Goal: Transaction & Acquisition: Download file/media

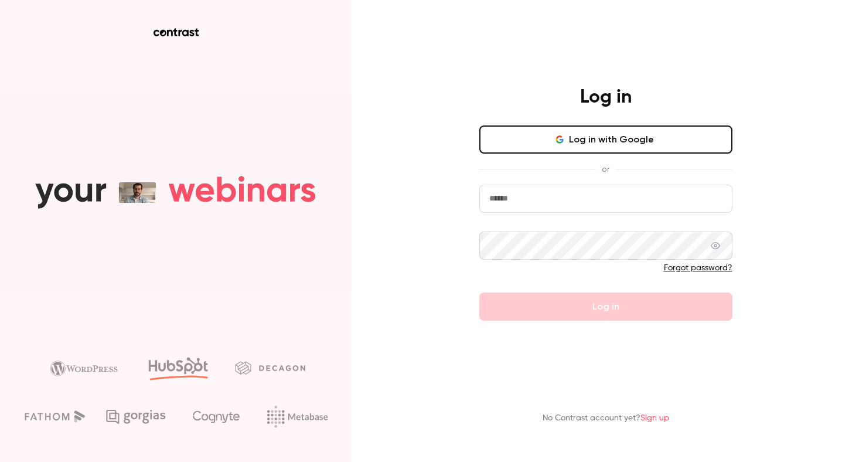
type input "**********"
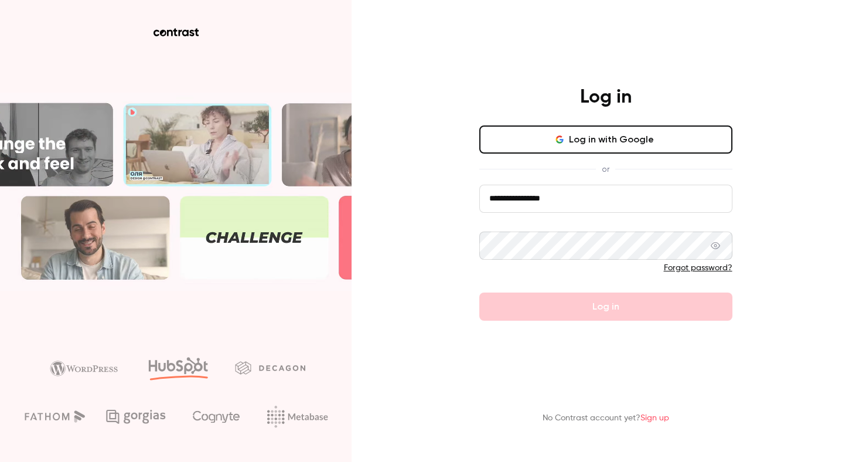
click at [628, 147] on button "Log in with Google" at bounding box center [606, 139] width 253 height 28
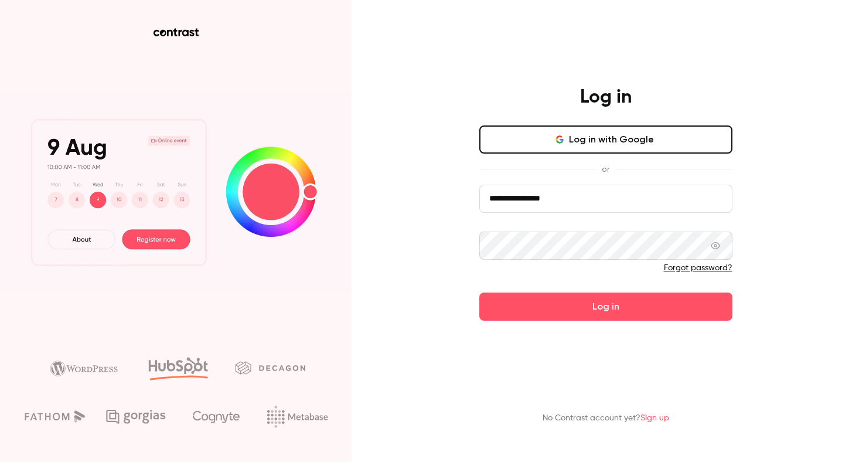
click at [636, 128] on button "Log in with Google" at bounding box center [606, 139] width 253 height 28
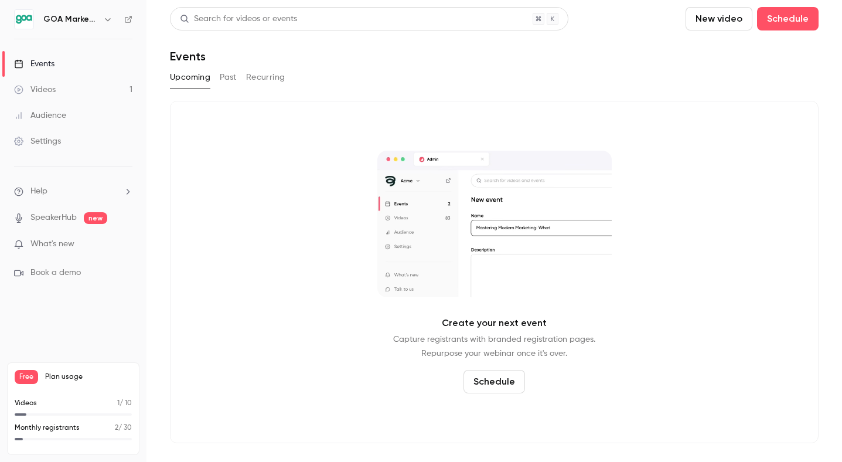
click at [256, 179] on div "Create your next event Capture registrants with branded registration pages. Rep…" at bounding box center [494, 272] width 649 height 342
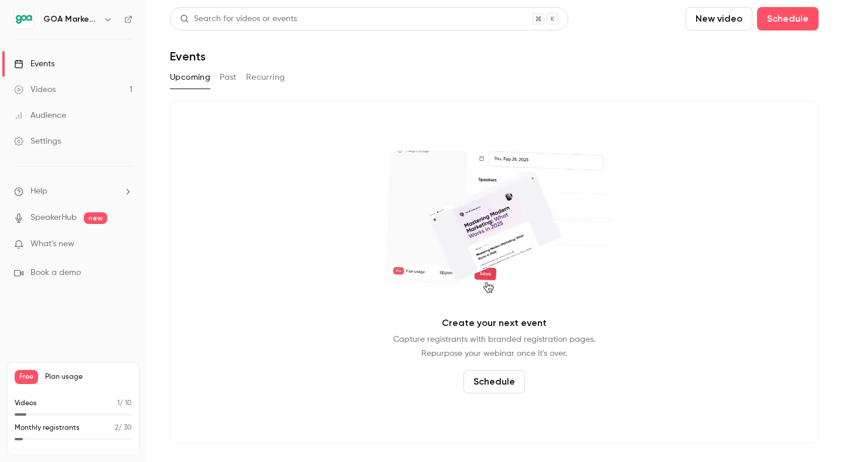
click at [62, 65] on link "Events" at bounding box center [73, 64] width 147 height 26
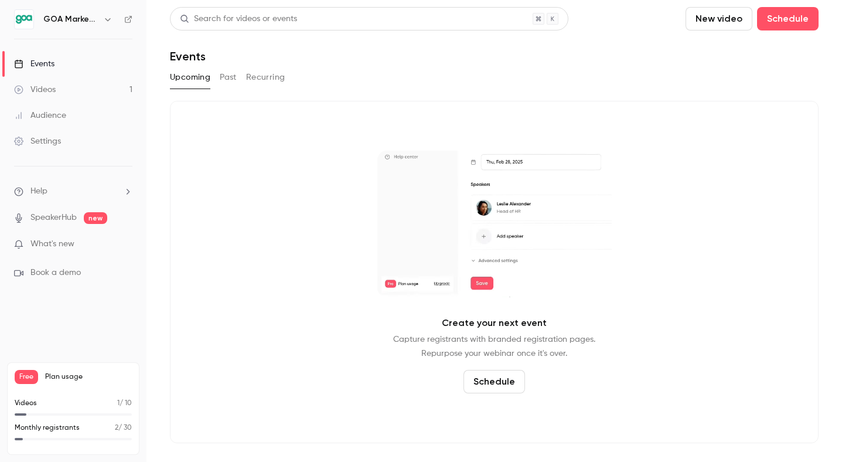
click at [222, 81] on button "Past" at bounding box center [228, 77] width 17 height 19
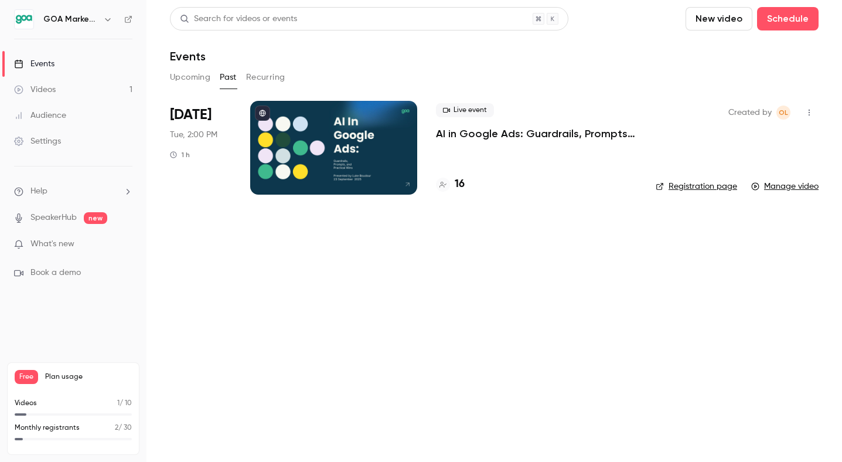
click at [533, 133] on p "AI in Google Ads: Guardrails, Prompts, and Practical Wins" at bounding box center [536, 134] width 201 height 14
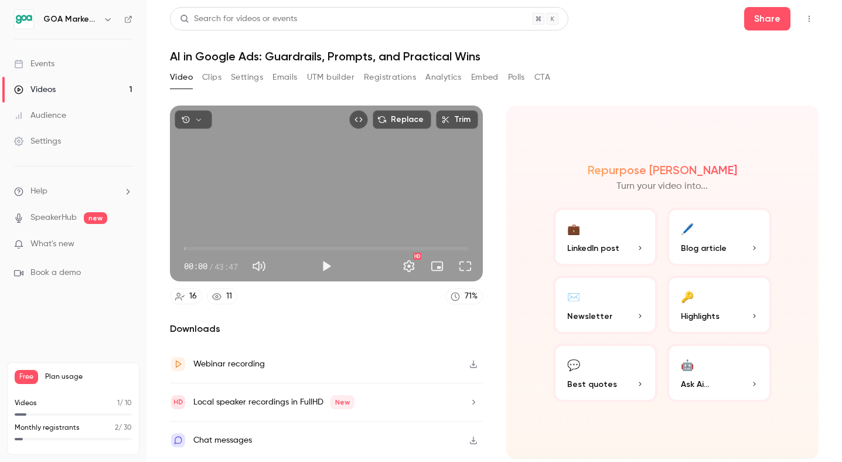
click at [398, 80] on button "Registrations" at bounding box center [390, 77] width 52 height 19
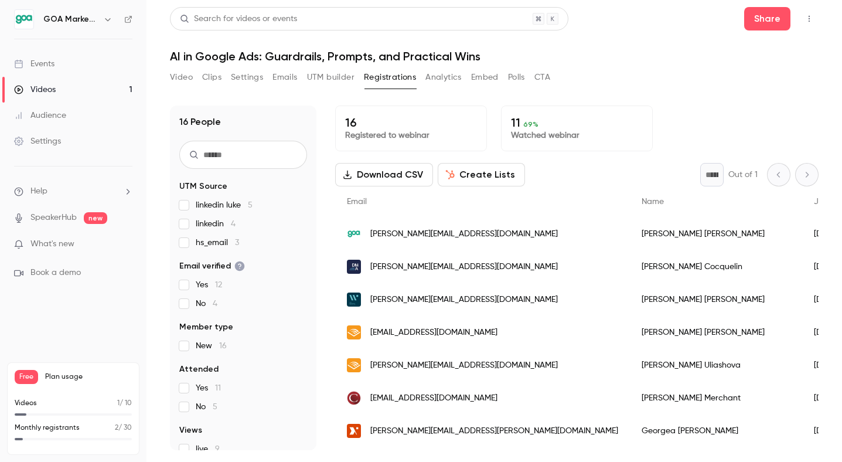
click at [402, 176] on button "Download CSV" at bounding box center [384, 174] width 98 height 23
click at [44, 117] on div "Audience" at bounding box center [40, 116] width 52 height 12
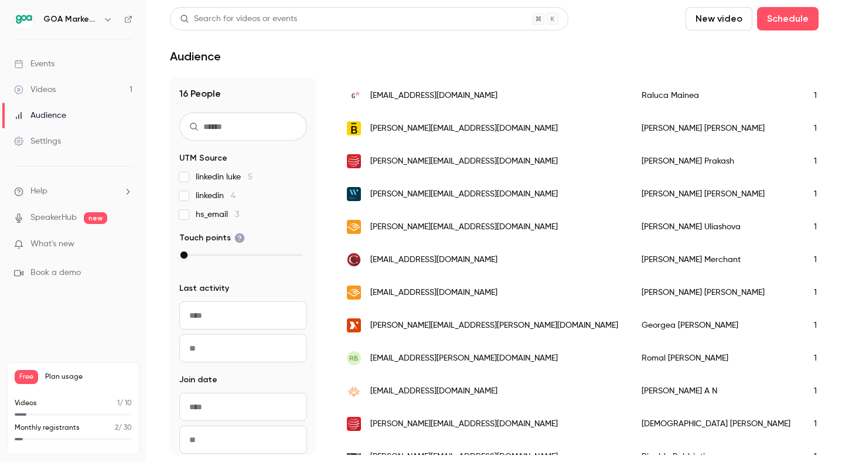
scroll to position [368, 0]
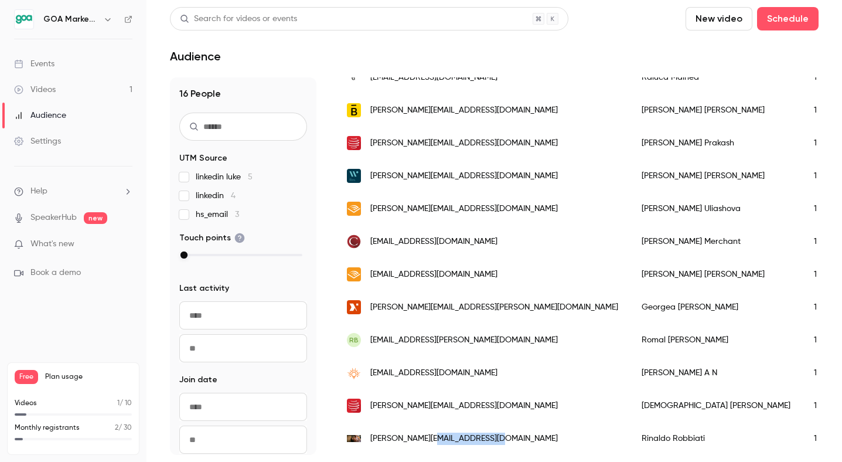
drag, startPoint x: 495, startPoint y: 439, endPoint x: 425, endPoint y: 441, distance: 69.8
click at [425, 441] on div "[PERSON_NAME][EMAIL_ADDRESS][DOMAIN_NAME]" at bounding box center [482, 438] width 295 height 33
drag, startPoint x: 491, startPoint y: 407, endPoint x: 444, endPoint y: 409, distance: 47.0
click at [444, 409] on div "[PERSON_NAME][EMAIL_ADDRESS][DOMAIN_NAME]" at bounding box center [482, 405] width 295 height 33
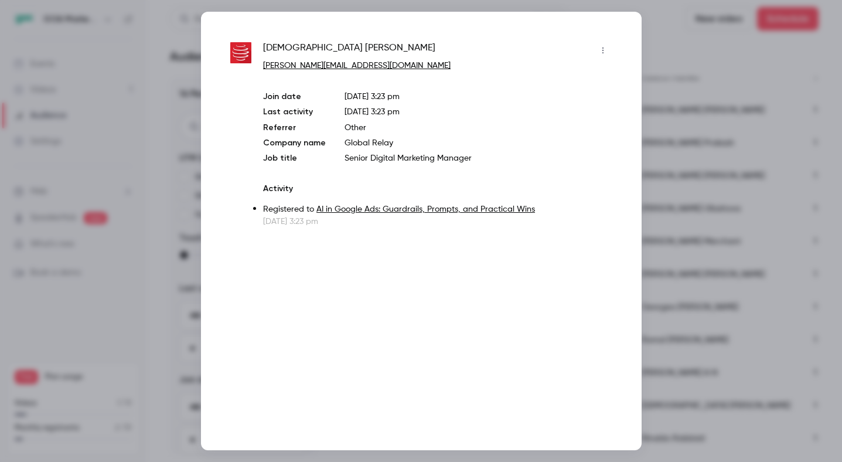
copy span "[DOMAIN_NAME]"
drag, startPoint x: 413, startPoint y: 69, endPoint x: 337, endPoint y: 66, distance: 76.3
click at [337, 66] on p "[PERSON_NAME][EMAIL_ADDRESS][DOMAIN_NAME]" at bounding box center [437, 66] width 349 height 12
copy link "[DOMAIN_NAME]"
click at [179, 145] on div at bounding box center [421, 231] width 842 height 462
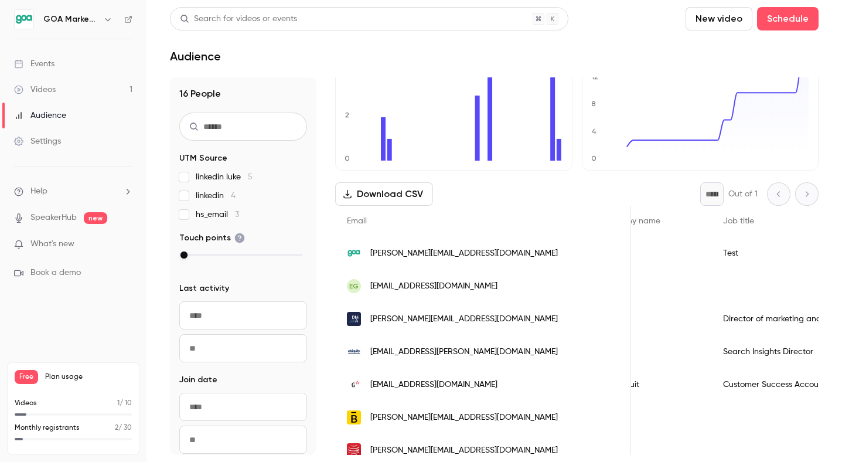
scroll to position [0, 0]
